Goal: Task Accomplishment & Management: Manage account settings

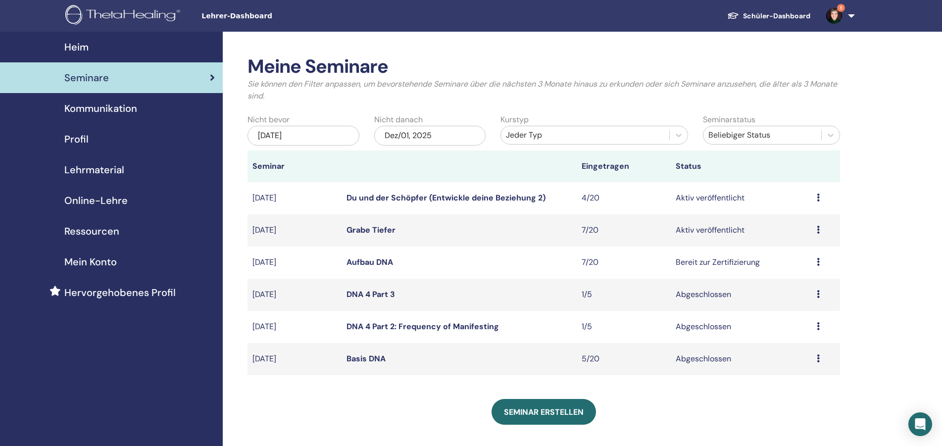
click at [819, 232] on icon at bounding box center [817, 230] width 3 height 8
click at [801, 268] on link "Teilnehmer" at bounding box center [793, 269] width 40 height 10
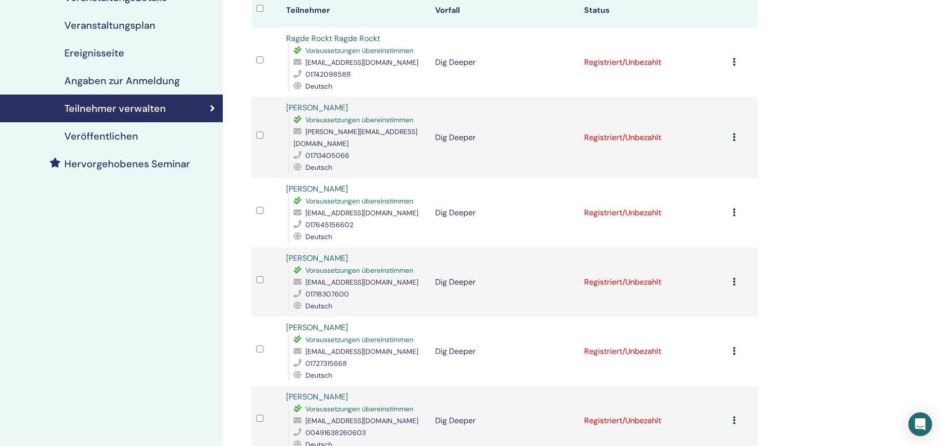
scroll to position [101, 0]
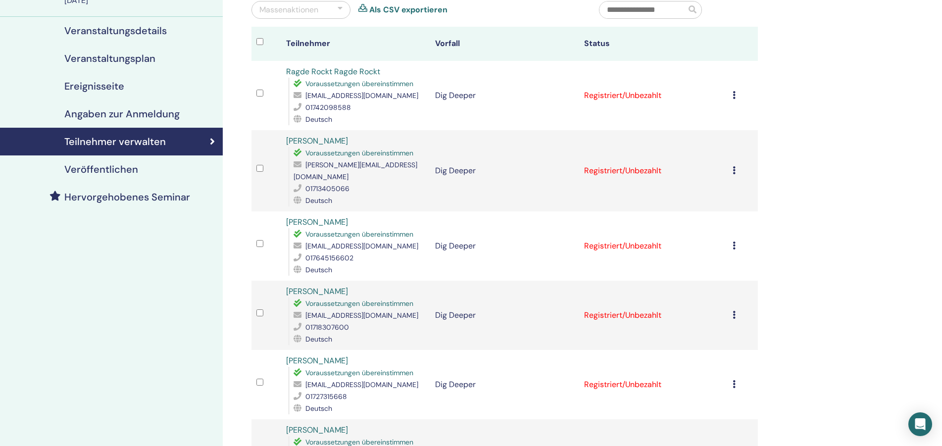
click at [735, 168] on icon at bounding box center [733, 170] width 3 height 8
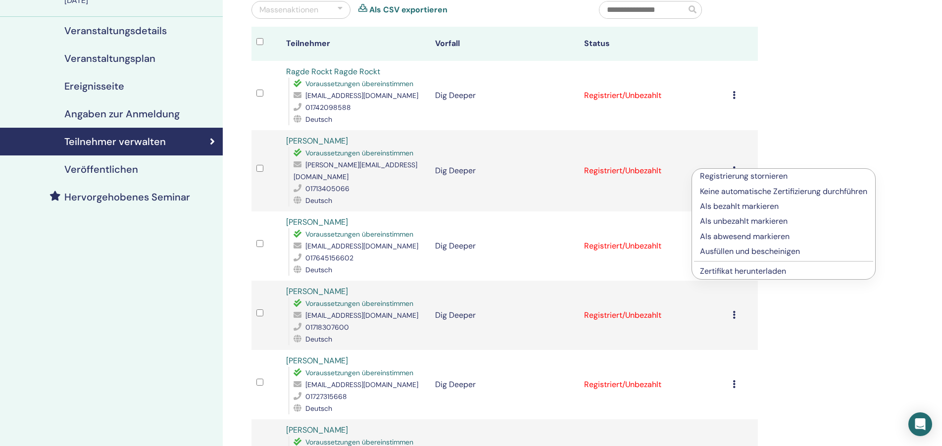
click at [744, 174] on p "Registrierung stornieren" at bounding box center [783, 176] width 167 height 12
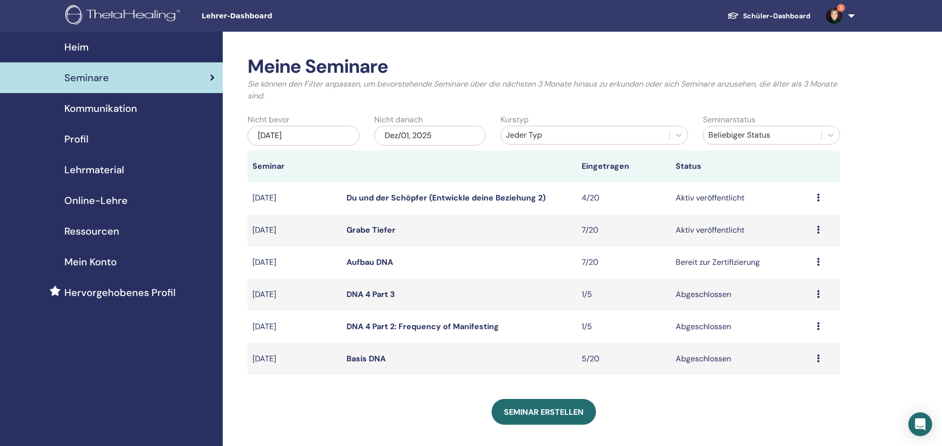
click at [818, 199] on icon at bounding box center [817, 197] width 3 height 8
click at [806, 238] on link "Teilnehmer" at bounding box center [791, 237] width 40 height 10
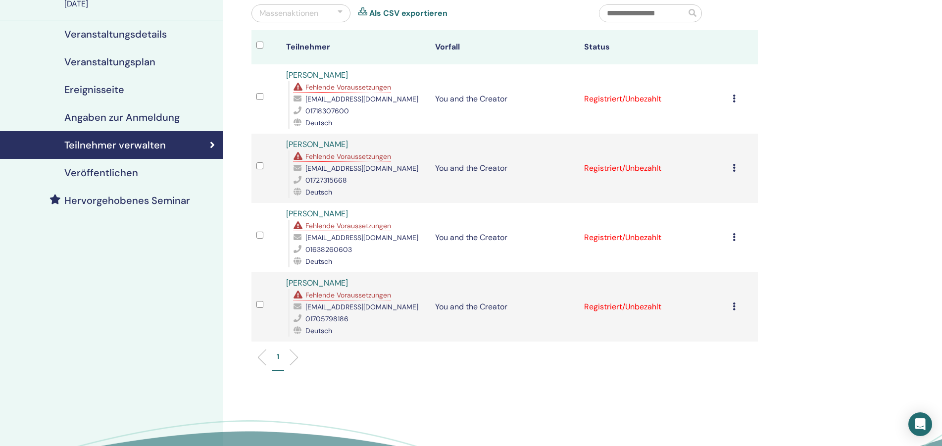
scroll to position [101, 0]
